Goal: Ask a question

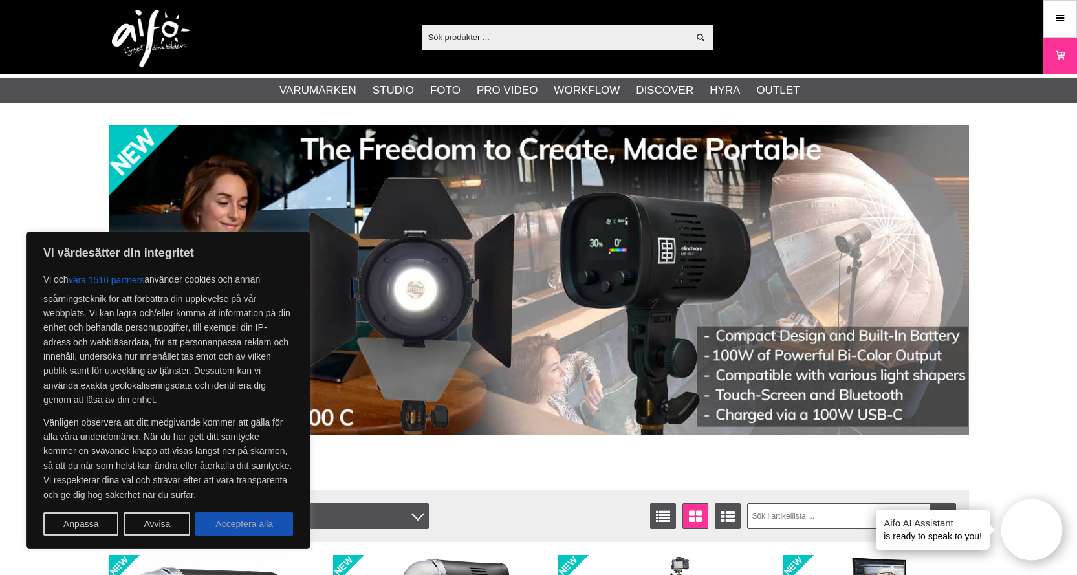
click at [270, 516] on button "Acceptera alla" at bounding box center [244, 524] width 98 height 23
checkbox input "true"
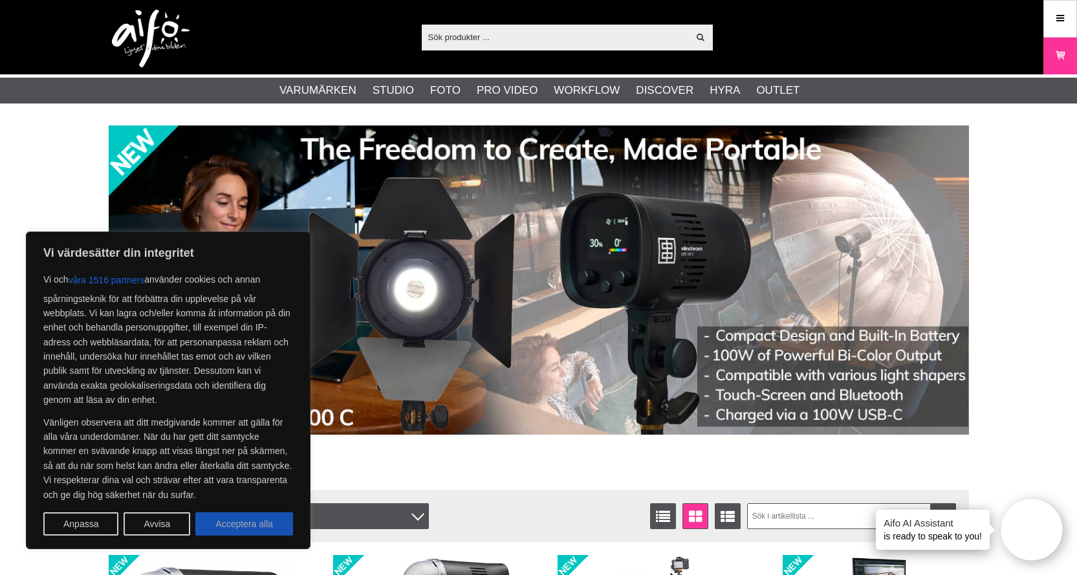
checkbox input "true"
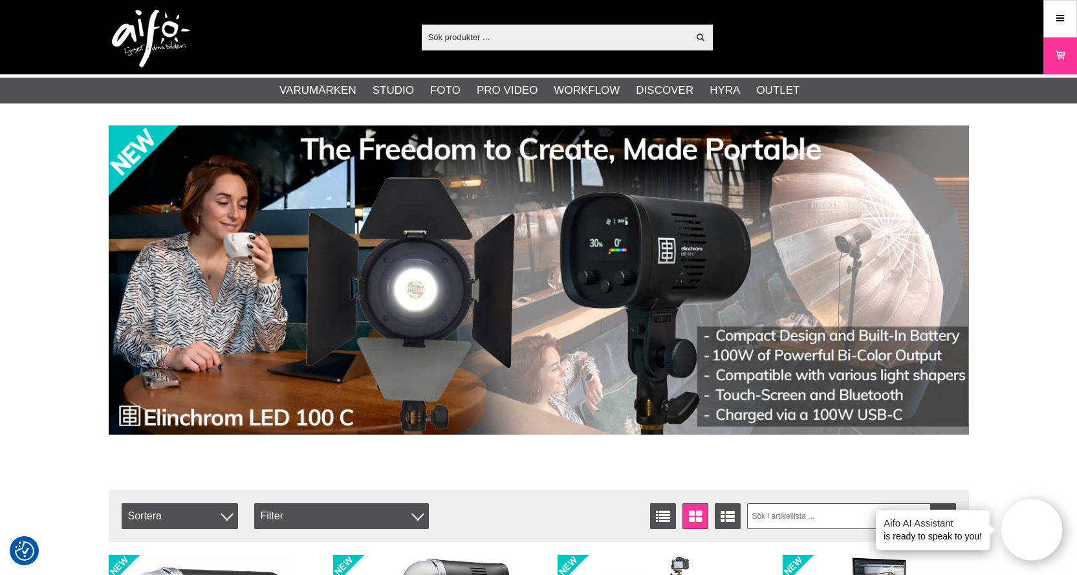
click at [474, 39] on input "text" at bounding box center [555, 36] width 267 height 19
paste input "EL-10310"
type input "EL-10310"
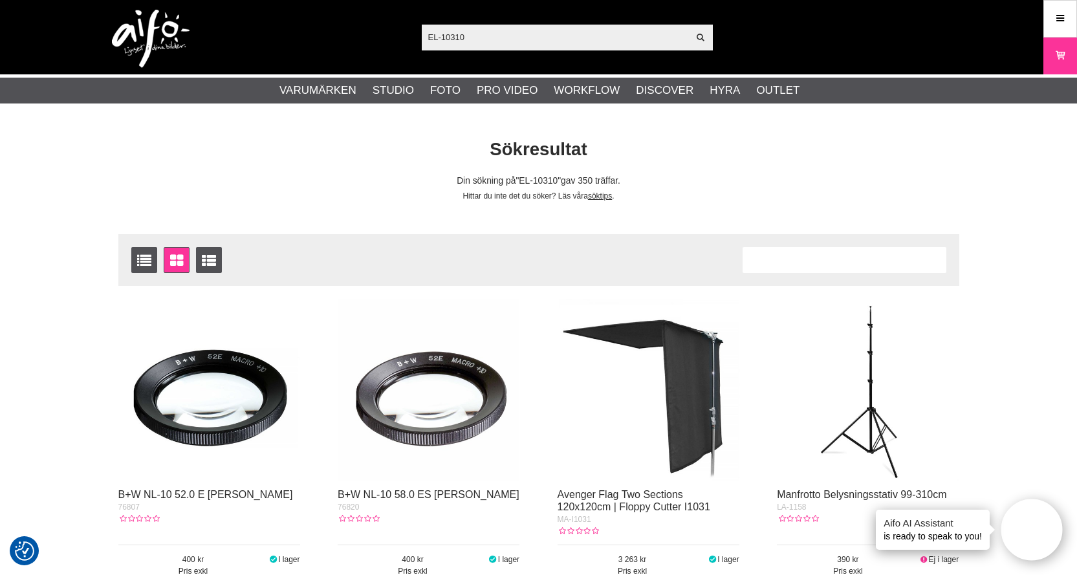
drag, startPoint x: 507, startPoint y: 34, endPoint x: 323, endPoint y: 27, distance: 184.6
click at [323, 27] on div "EL-10310 Visa alla Artiklar Kategorier av artiklar Din sökning på gav inga träf…" at bounding box center [539, 37] width 880 height 74
paste input "linchrom ELB 500 TTL Dual To Go - Two head set"
type input "Elinchrom ELB 500 TTL Dual To Go - Two head set"
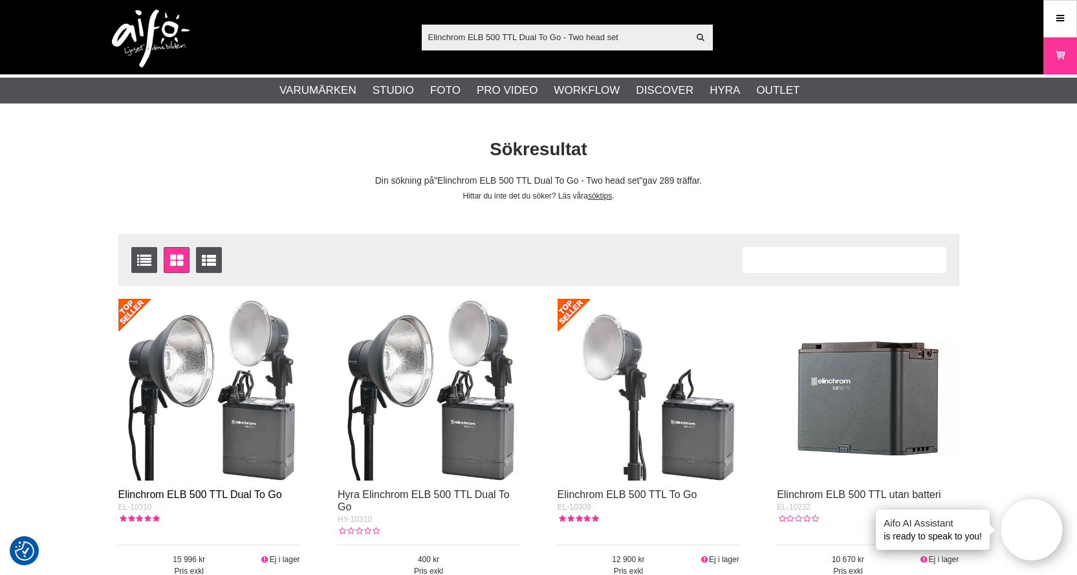
click at [231, 498] on link "Elinchrom ELB 500 TTL Dual To Go" at bounding box center [200, 494] width 164 height 11
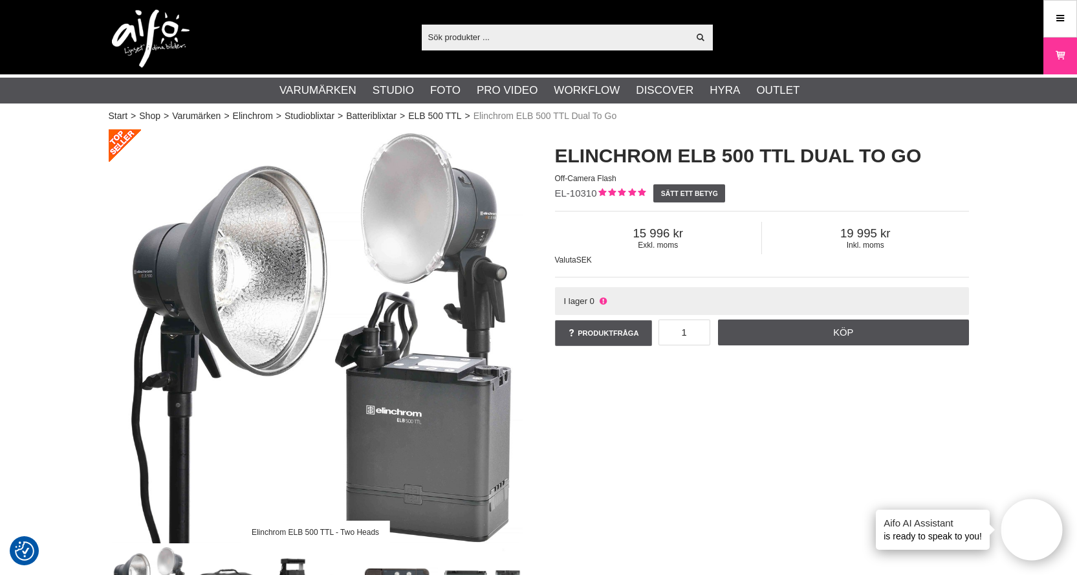
click at [603, 302] on icon at bounding box center [603, 301] width 10 height 10
click at [588, 298] on div "I lager 0" at bounding box center [762, 301] width 414 height 28
click at [604, 300] on icon at bounding box center [603, 301] width 10 height 10
click at [1066, 17] on icon at bounding box center [1061, 19] width 12 height 14
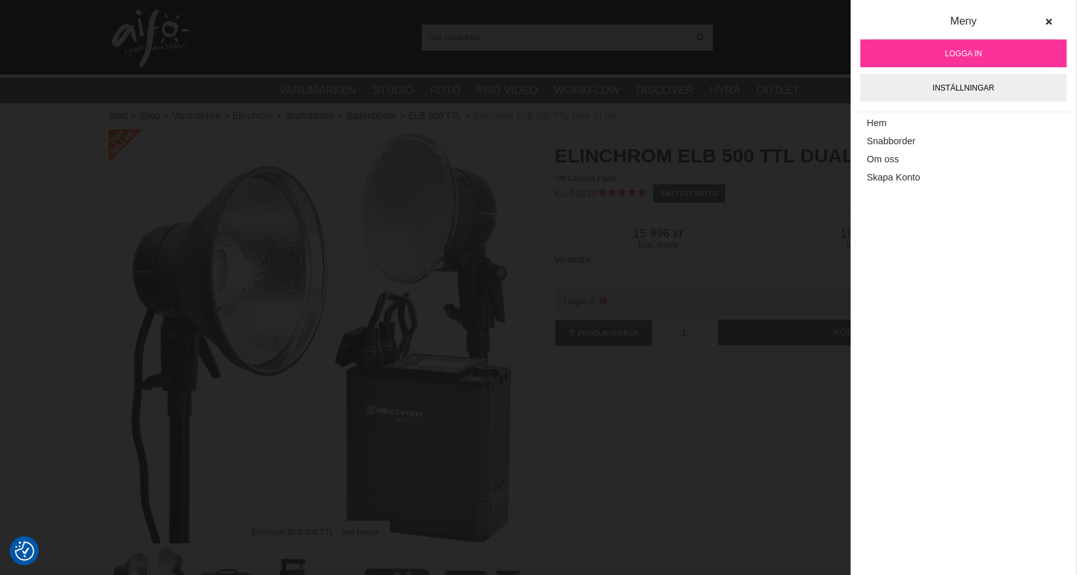
click at [998, 47] on link "Logga in" at bounding box center [964, 53] width 206 height 28
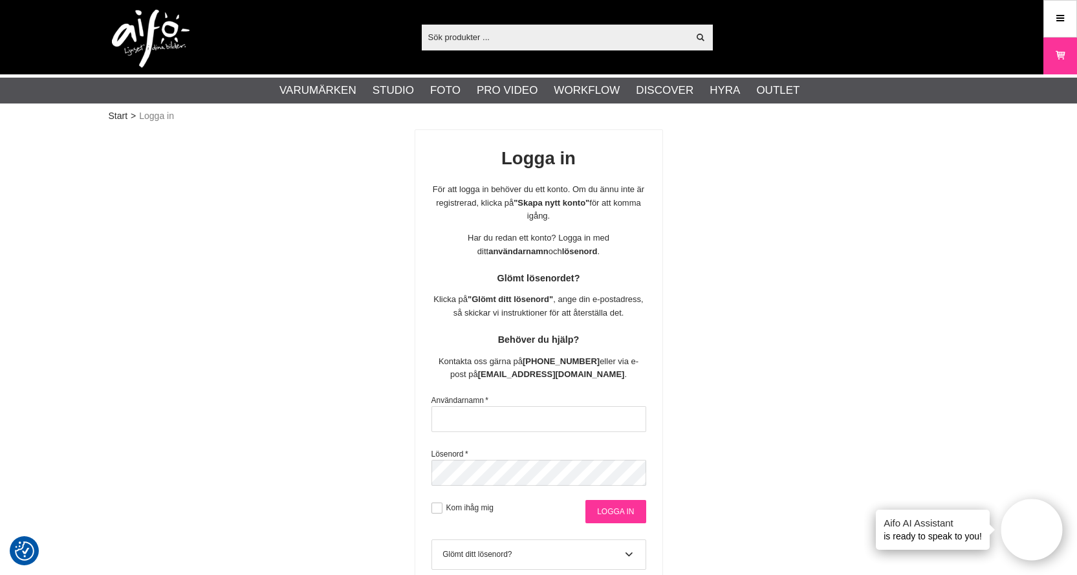
type input "[EMAIL_ADDRESS][DOMAIN_NAME]"
click at [613, 511] on input "Logga in" at bounding box center [616, 511] width 60 height 23
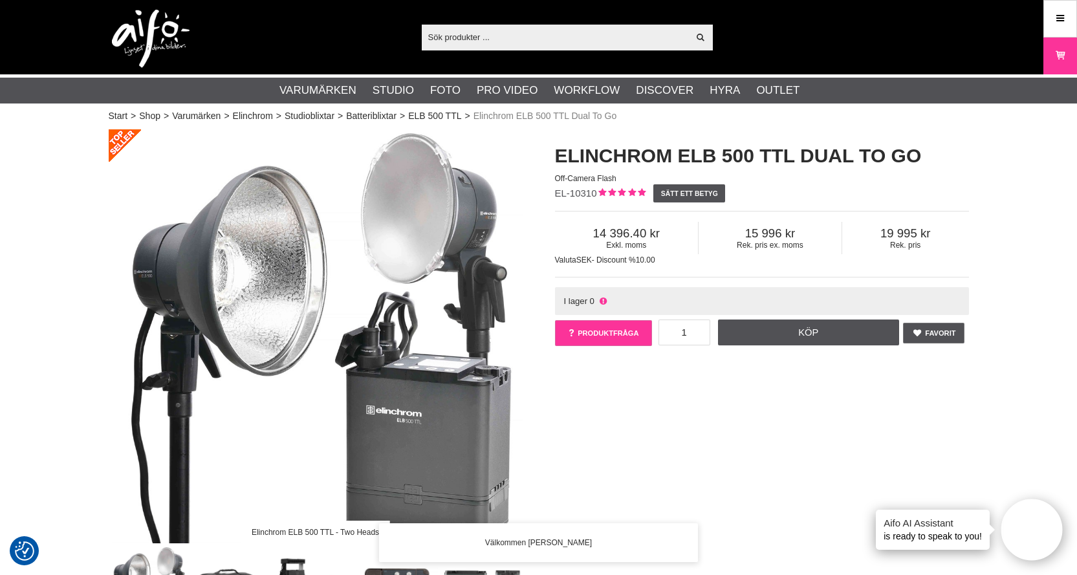
click at [606, 333] on link "Produktfråga" at bounding box center [603, 333] width 97 height 26
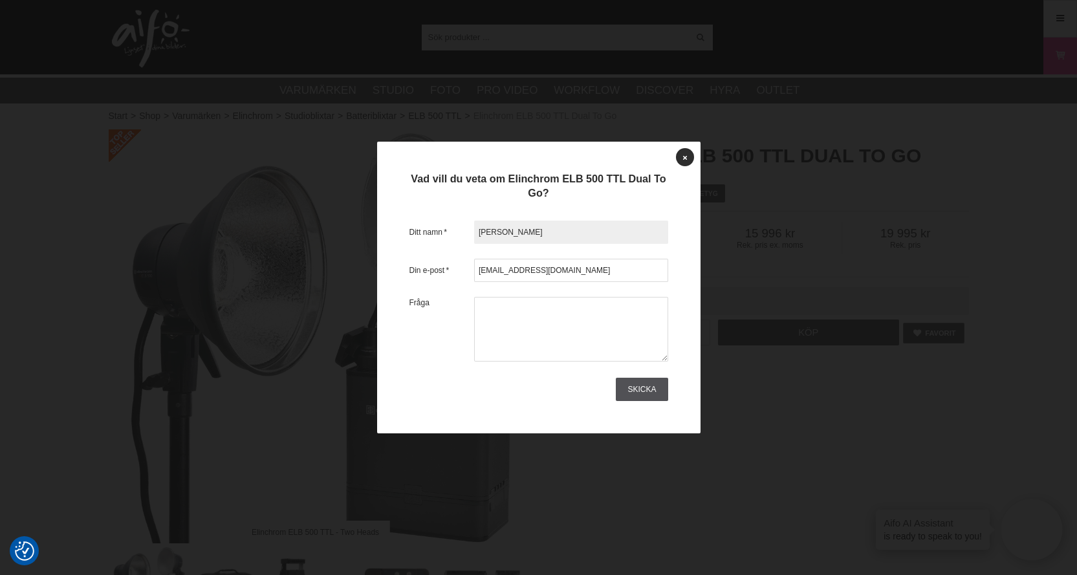
drag, startPoint x: 567, startPoint y: 230, endPoint x: 445, endPoint y: 216, distance: 123.1
click at [445, 217] on div "Ditt namn * [PERSON_NAME] Din e-post * [EMAIL_ADDRESS][DOMAIN_NAME] Fråga [GEOG…" at bounding box center [539, 309] width 259 height 184
type input "August"
click at [540, 297] on div "Fråga" at bounding box center [539, 329] width 259 height 65
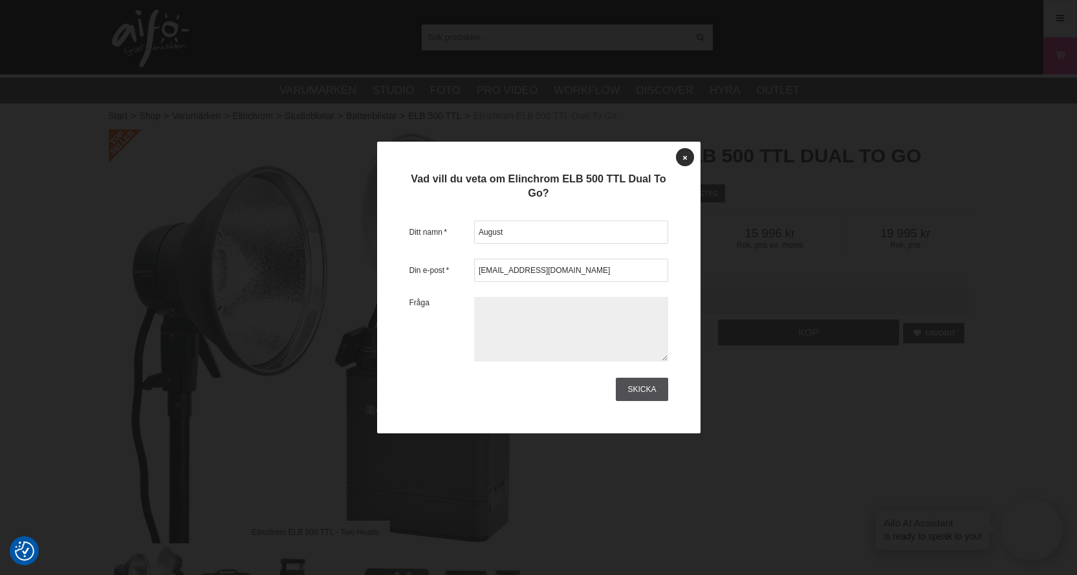
click at [531, 311] on textarea at bounding box center [571, 329] width 194 height 65
type textarea "Hej, När förväntas denna vara komma åter i lager? Mvh August @ Götaplatsens Foto"
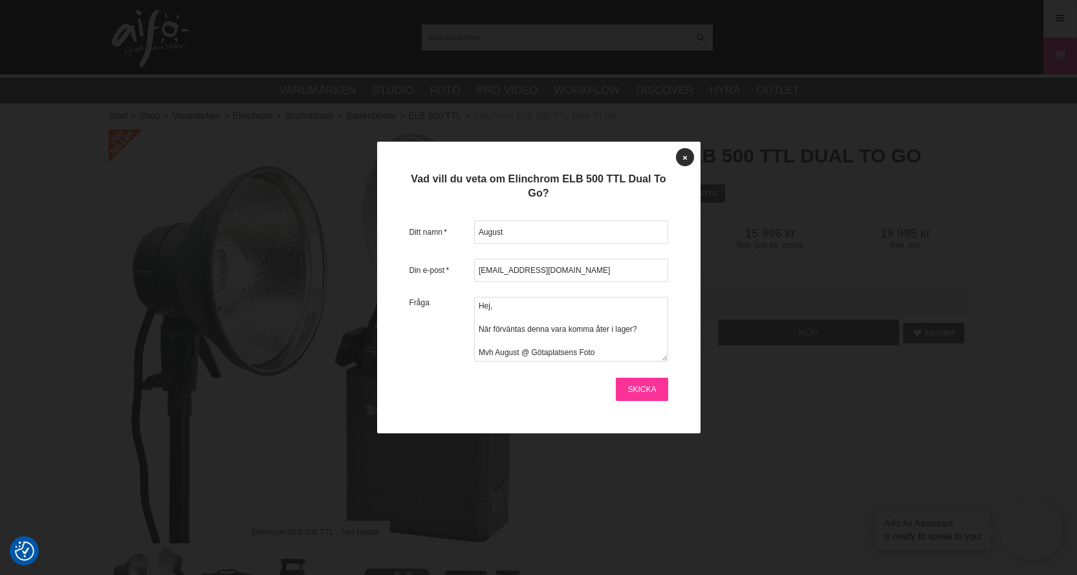
click at [643, 387] on link "Skicka" at bounding box center [642, 389] width 52 height 23
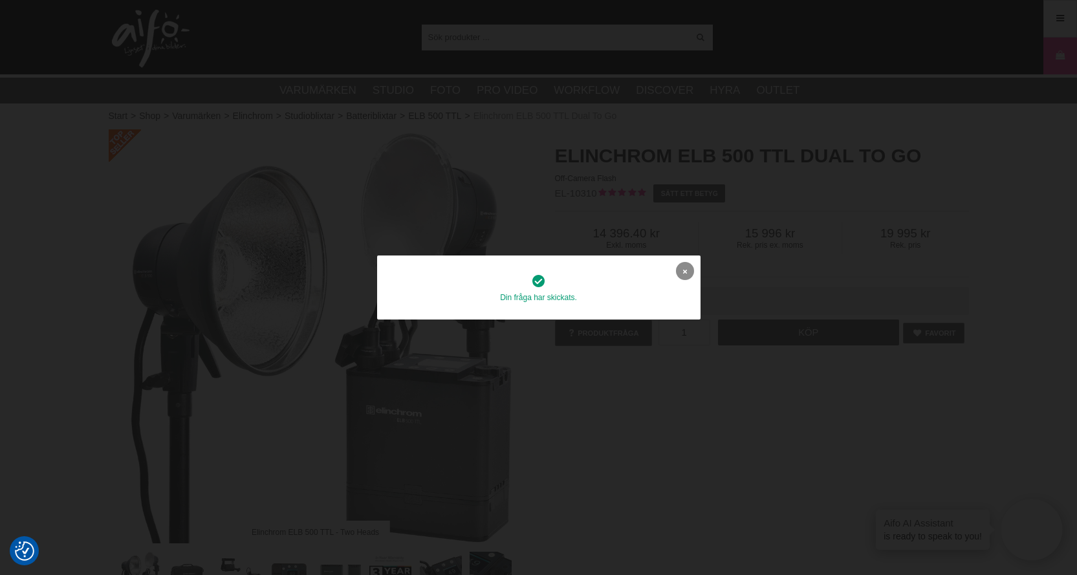
click at [685, 269] on icon at bounding box center [685, 271] width 4 height 7
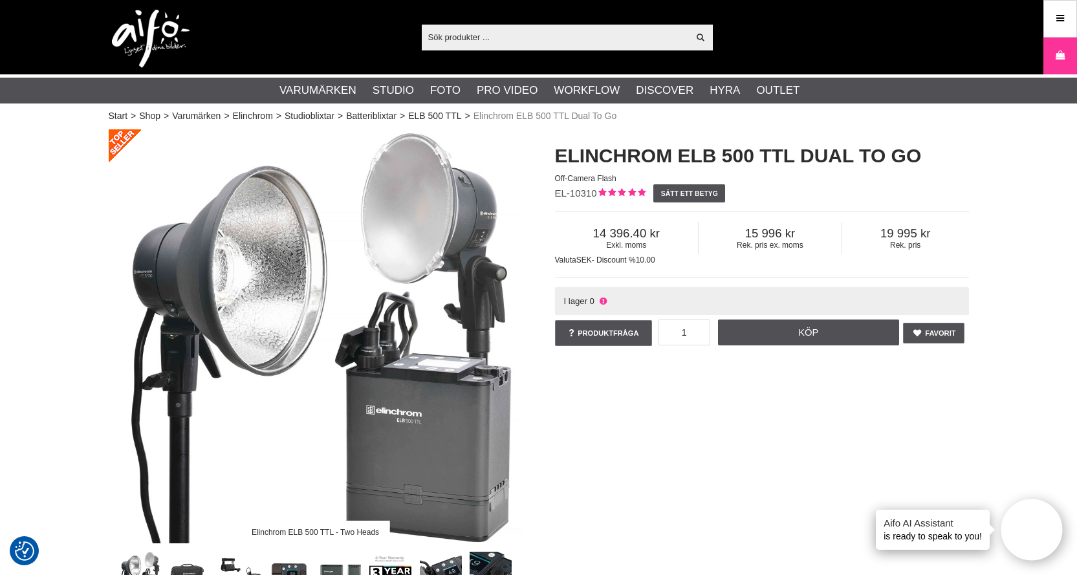
click at [601, 300] on icon at bounding box center [603, 301] width 10 height 10
click at [603, 302] on icon at bounding box center [603, 301] width 10 height 10
